Goal: Use online tool/utility: Utilize a website feature to perform a specific function

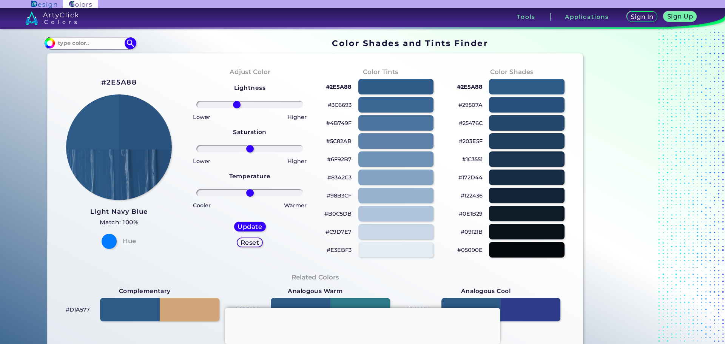
drag, startPoint x: 247, startPoint y: 105, endPoint x: 235, endPoint y: 106, distance: 12.1
click at [235, 106] on input "range" at bounding box center [249, 105] width 107 height 8
drag, startPoint x: 235, startPoint y: 106, endPoint x: 224, endPoint y: 105, distance: 10.6
click at [224, 105] on input "range" at bounding box center [249, 105] width 107 height 8
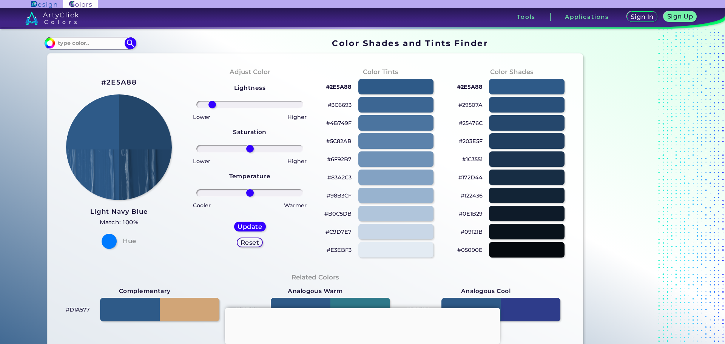
drag, startPoint x: 224, startPoint y: 105, endPoint x: 210, endPoint y: 105, distance: 14.0
click at [210, 105] on input "range" at bounding box center [249, 105] width 107 height 8
drag, startPoint x: 210, startPoint y: 107, endPoint x: 218, endPoint y: 107, distance: 7.6
click at [218, 107] on input "range" at bounding box center [249, 105] width 107 height 8
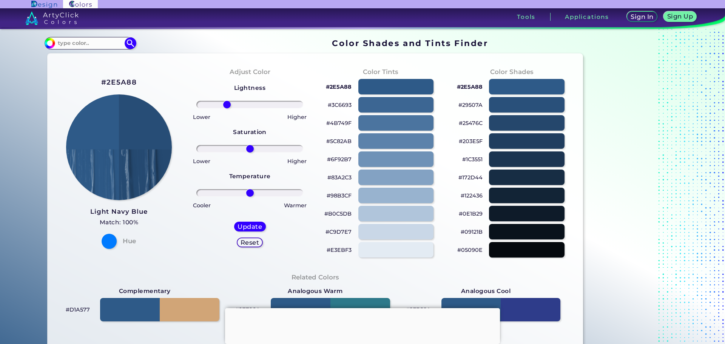
drag, startPoint x: 218, startPoint y: 102, endPoint x: 225, endPoint y: 105, distance: 7.7
type input "-46"
click at [225, 105] on input "range" at bounding box center [249, 105] width 107 height 8
click at [249, 227] on h5 "Update" at bounding box center [250, 227] width 22 height 6
type input "#284e77"
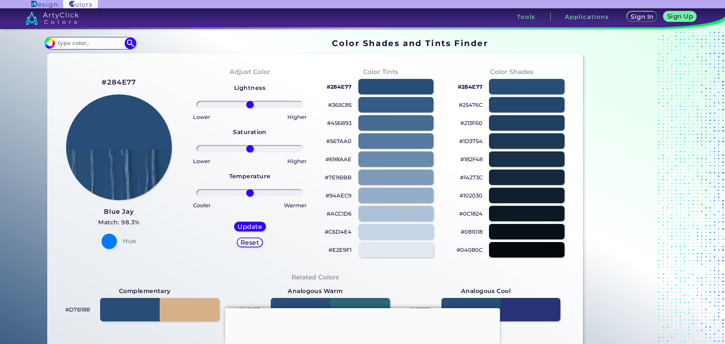
click at [105, 241] on div at bounding box center [109, 241] width 15 height 15
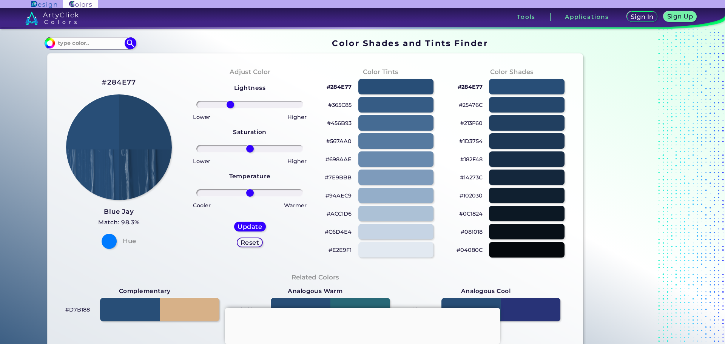
drag, startPoint x: 247, startPoint y: 105, endPoint x: 229, endPoint y: 105, distance: 18.9
type input "-39"
click at [229, 105] on input "range" at bounding box center [249, 105] width 107 height 8
click at [240, 224] on h5 "Update" at bounding box center [249, 227] width 23 height 6
type input "#234569"
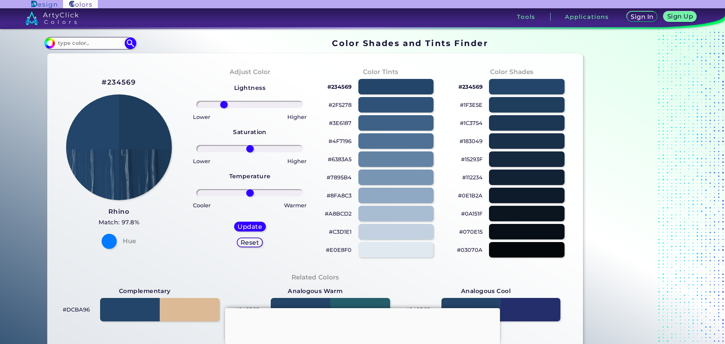
drag, startPoint x: 250, startPoint y: 104, endPoint x: 221, endPoint y: 104, distance: 28.3
type input "-53"
click at [222, 104] on input "range" at bounding box center [249, 105] width 107 height 8
click at [99, 38] on input at bounding box center [90, 43] width 70 height 10
type input "Carolina"
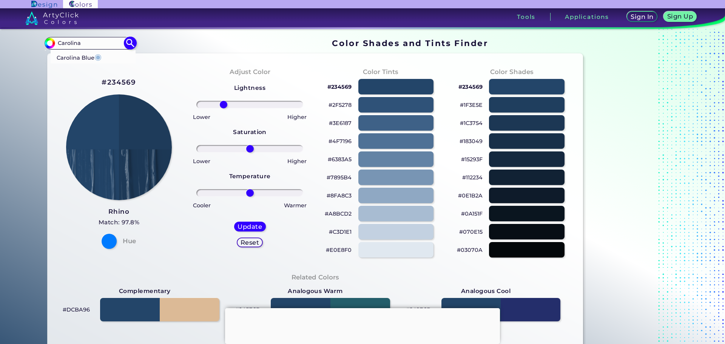
click at [84, 56] on p "Carolina Blue ◉" at bounding box center [79, 56] width 45 height 14
type input "#99badd"
type input "#99BADD"
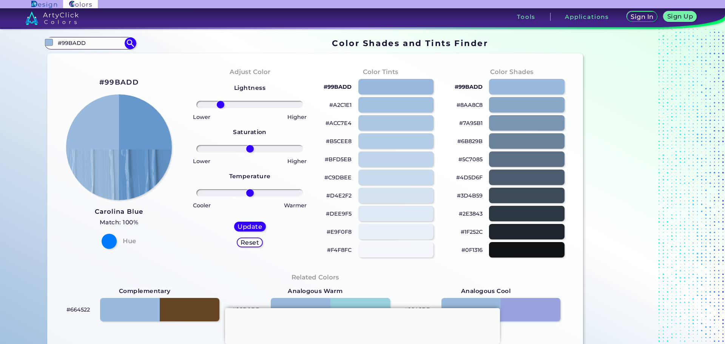
drag, startPoint x: 248, startPoint y: 102, endPoint x: 219, endPoint y: 104, distance: 29.2
type input "-59"
click at [219, 104] on input "range" at bounding box center [249, 105] width 107 height 8
click at [249, 227] on h5 "Update" at bounding box center [250, 227] width 22 height 6
type input "#6698cc"
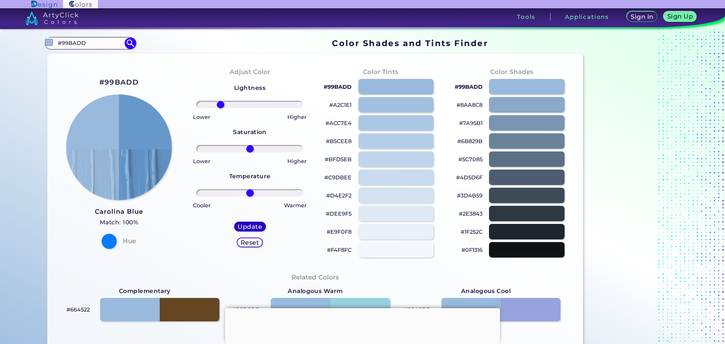
type input "0"
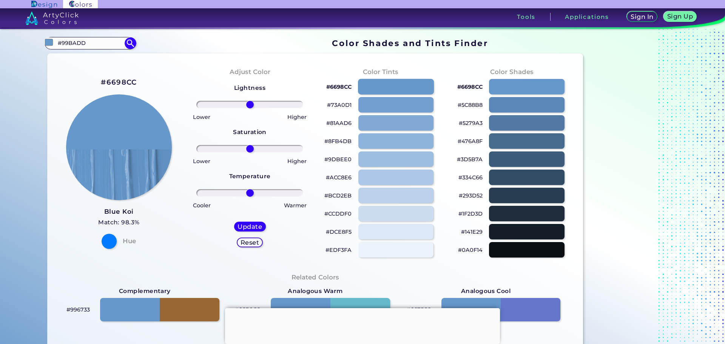
click at [405, 83] on div at bounding box center [396, 86] width 76 height 15
click at [343, 84] on p "#6698CC" at bounding box center [338, 86] width 25 height 9
click at [467, 87] on p "#6698CC" at bounding box center [470, 86] width 25 height 9
click at [124, 126] on img at bounding box center [119, 147] width 107 height 107
click at [532, 86] on div at bounding box center [527, 86] width 76 height 15
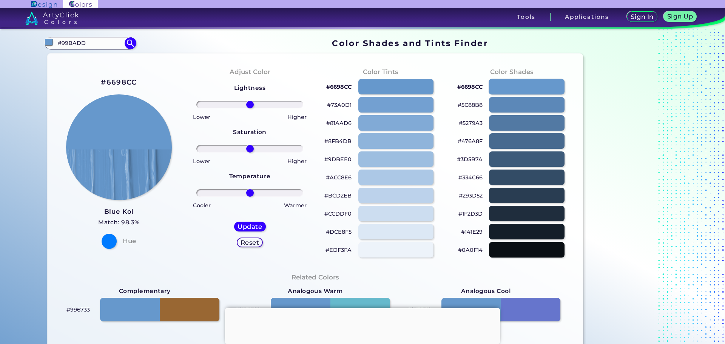
click at [532, 86] on div at bounding box center [527, 86] width 76 height 15
click at [125, 45] on img at bounding box center [130, 43] width 13 height 13
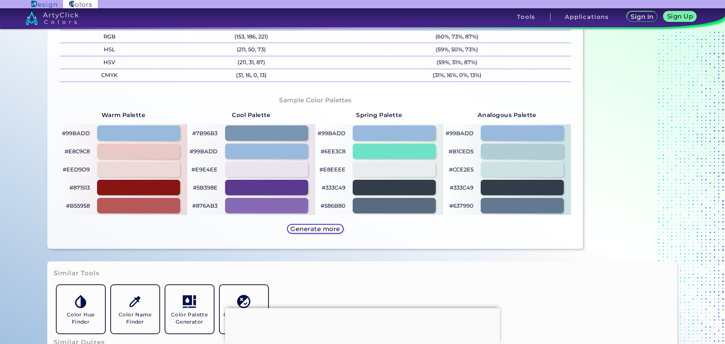
scroll to position [378, 0]
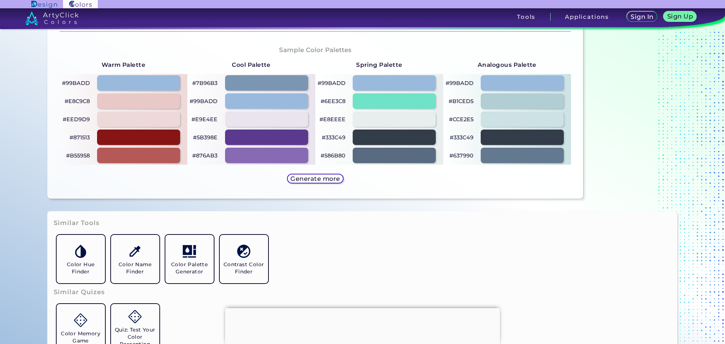
click at [206, 138] on p "#5B398E" at bounding box center [205, 137] width 25 height 9
click at [206, 139] on p "#5B398E" at bounding box center [205, 137] width 25 height 9
click at [252, 134] on div at bounding box center [267, 137] width 84 height 15
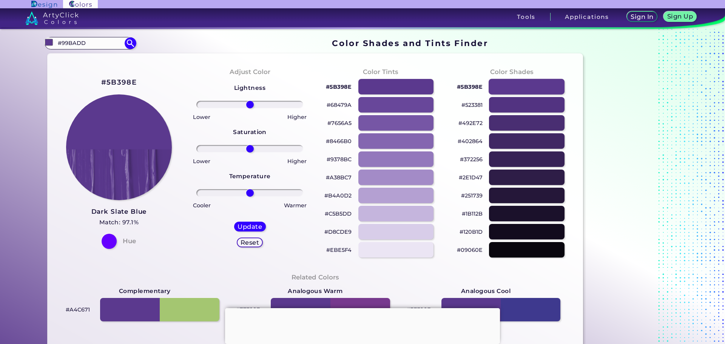
click at [533, 87] on div at bounding box center [527, 86] width 76 height 15
type input "#5b398e"
click at [470, 86] on p "#5B398E" at bounding box center [470, 86] width 26 height 9
click at [468, 88] on p "#5B398E" at bounding box center [470, 86] width 26 height 9
click at [472, 105] on p "#523381" at bounding box center [472, 105] width 21 height 9
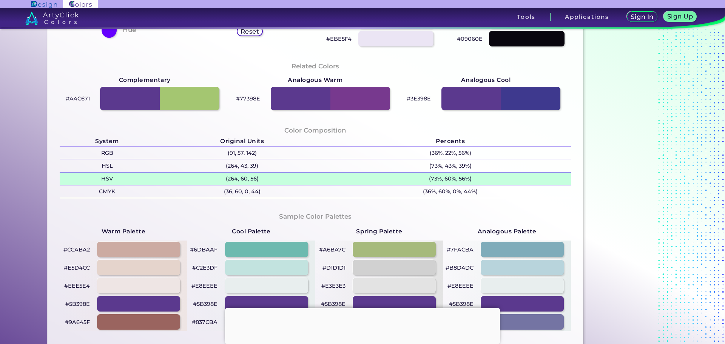
scroll to position [227, 0]
